Goal: Task Accomplishment & Management: Use online tool/utility

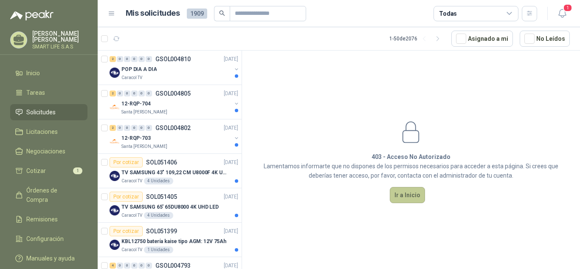
click at [410, 193] on button "Ir a Inicio" at bounding box center [407, 195] width 35 height 16
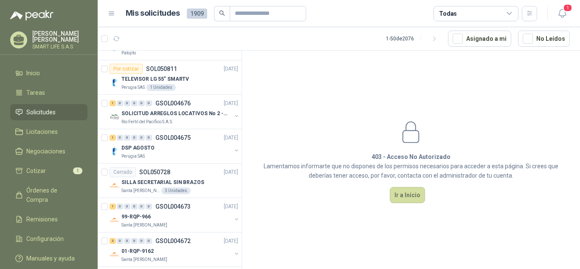
scroll to position [1517, 0]
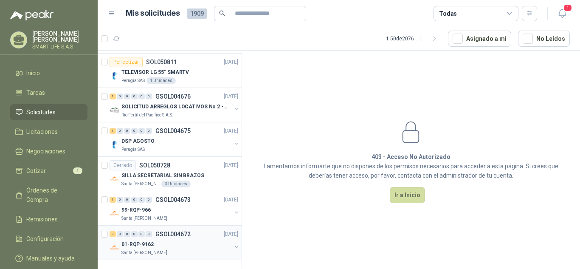
click at [178, 240] on div "01-RQP-9162" at bounding box center [176, 244] width 110 height 10
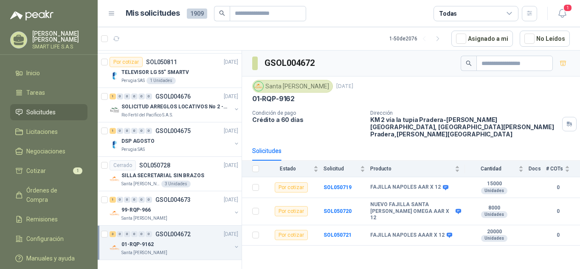
click at [233, 243] on button "button" at bounding box center [236, 246] width 7 height 7
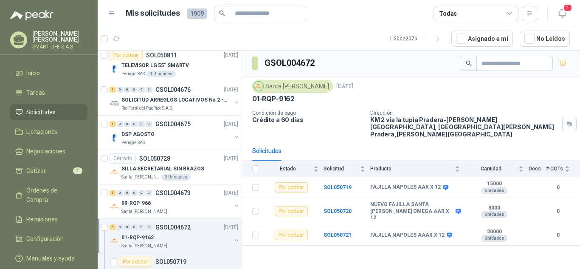
click at [233, 240] on button "button" at bounding box center [236, 239] width 7 height 7
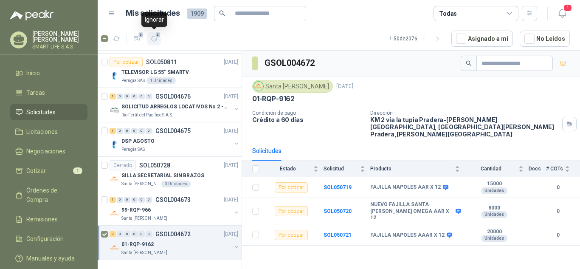
click at [154, 40] on icon "button" at bounding box center [154, 38] width 7 height 7
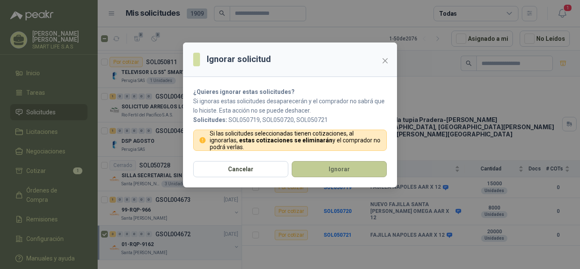
click at [319, 170] on button "Ignorar" at bounding box center [339, 169] width 95 height 16
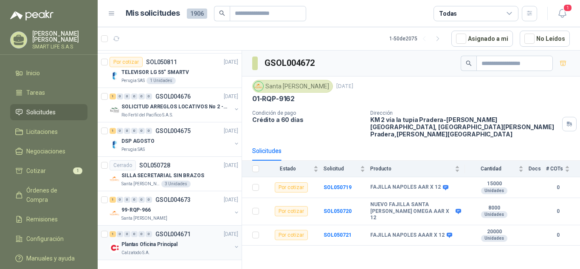
click at [170, 240] on p "Plantas Oficina Principal" at bounding box center [149, 244] width 56 height 8
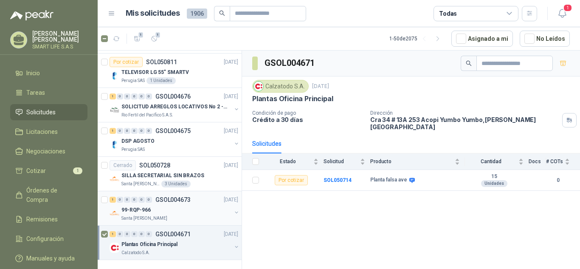
click at [182, 205] on div "99-RQP-966" at bounding box center [176, 210] width 110 height 10
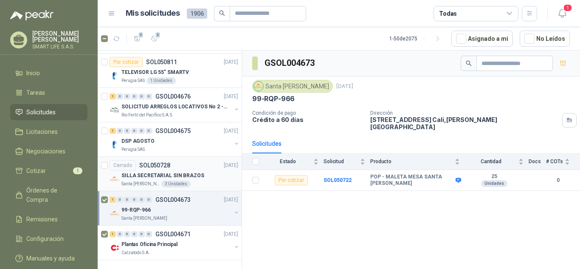
click at [215, 170] on div "SILLA SECRETARIAL SIN BRAZOS" at bounding box center [179, 175] width 117 height 10
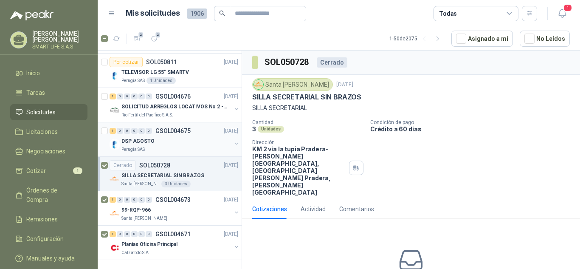
click at [206, 146] on div "Perugia SAS" at bounding box center [176, 149] width 110 height 7
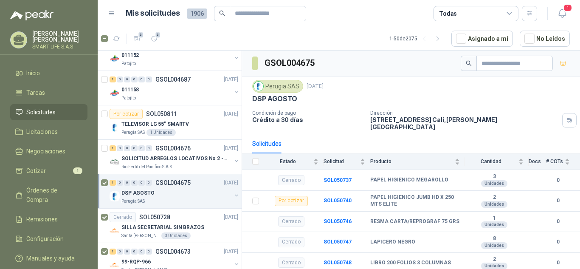
scroll to position [1448, 0]
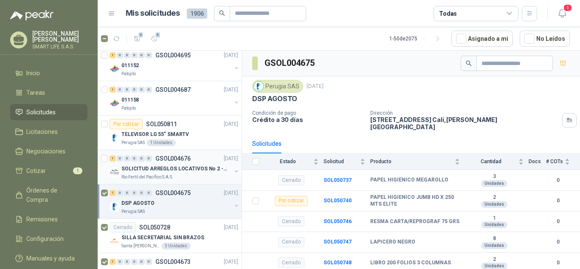
click at [196, 172] on p "SOLICITUD ARREGLOS LOCATIVOS No 2 - PICHINDE" at bounding box center [174, 169] width 106 height 8
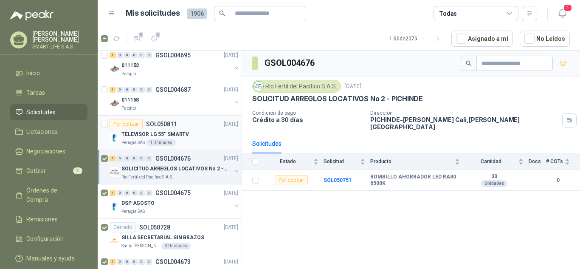
click at [203, 141] on div "Perugia SAS 1 Unidades" at bounding box center [179, 142] width 117 height 7
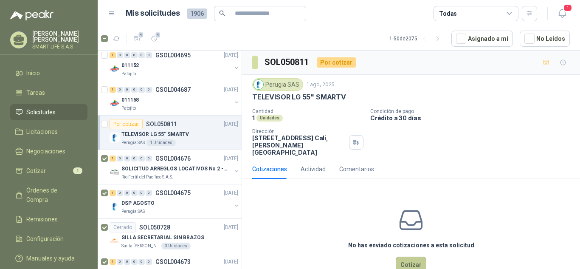
click at [403, 258] on button "Cotizar" at bounding box center [411, 264] width 31 height 16
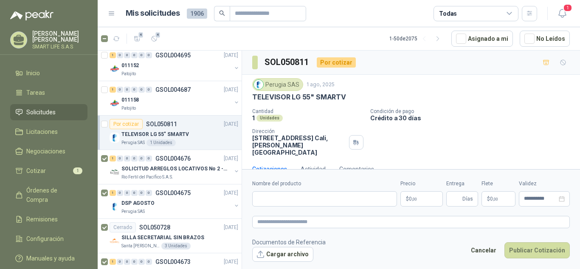
scroll to position [9, 0]
